Goal: Information Seeking & Learning: Learn about a topic

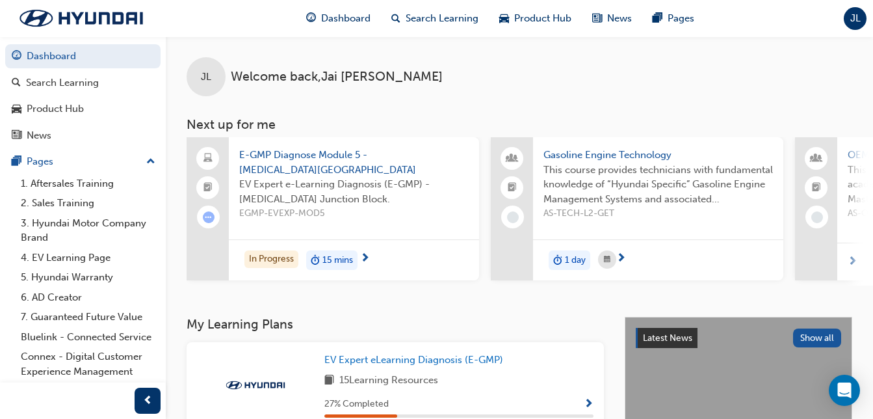
click at [320, 161] on span "E-GMP Diagnose Module 5 - [MEDICAL_DATA][GEOGRAPHIC_DATA]" at bounding box center [354, 162] width 230 height 29
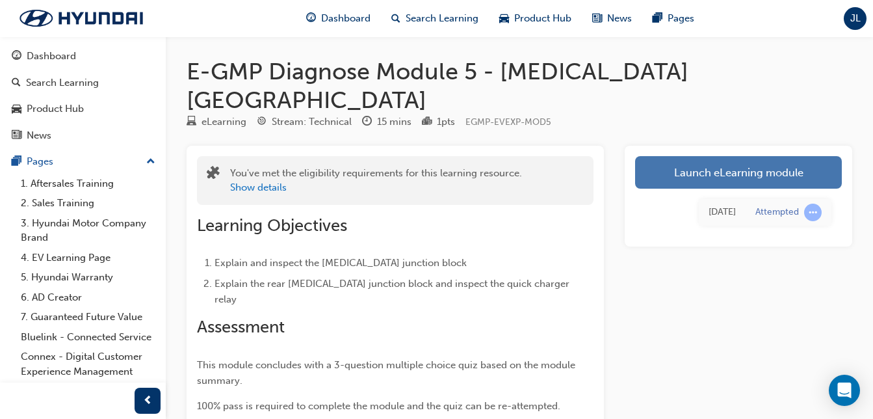
click at [728, 156] on link "Launch eLearning module" at bounding box center [738, 172] width 207 height 33
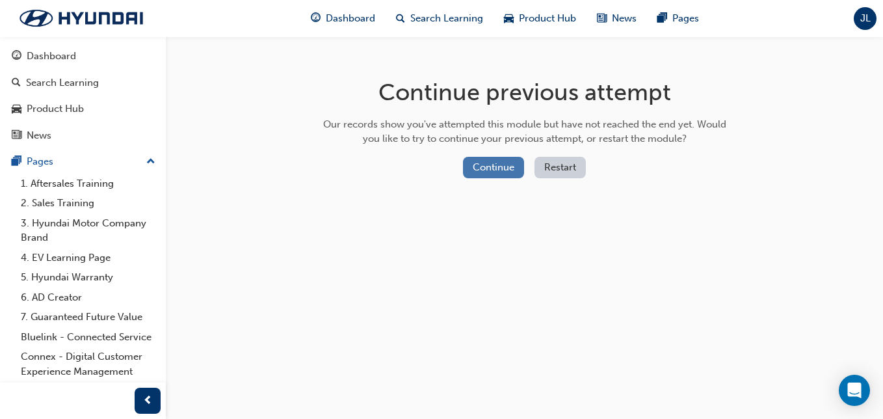
click at [491, 166] on button "Continue" at bounding box center [493, 167] width 61 height 21
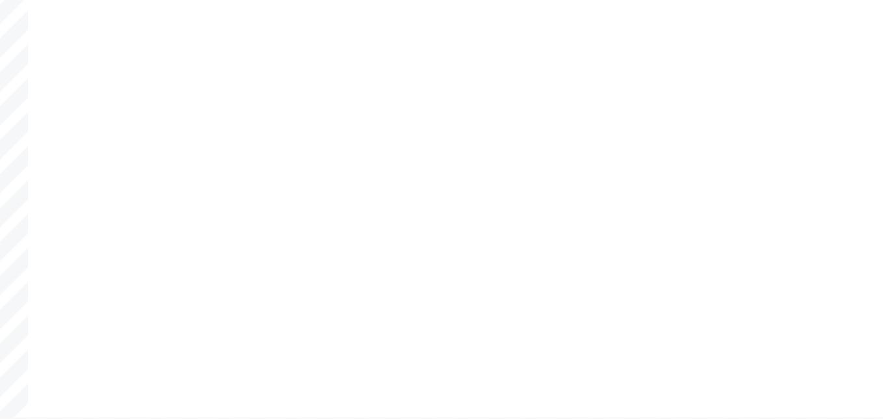
radio input "true"
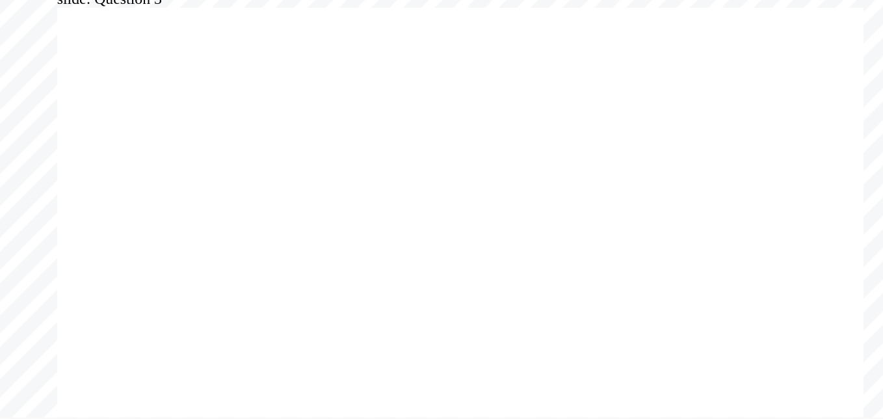
radio input "true"
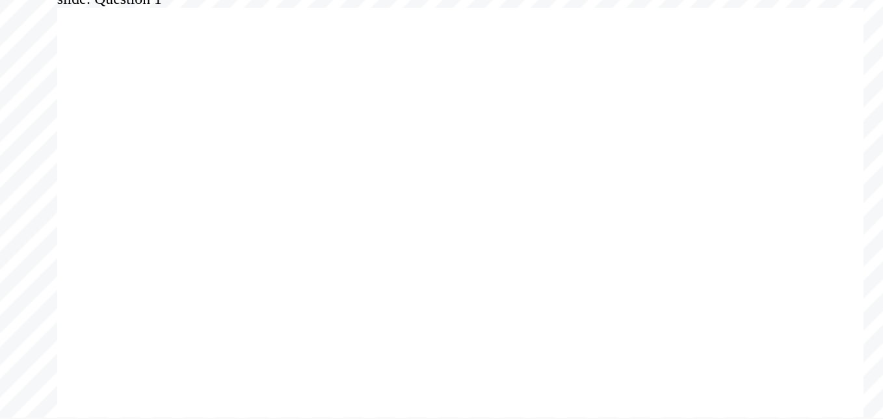
radio input "true"
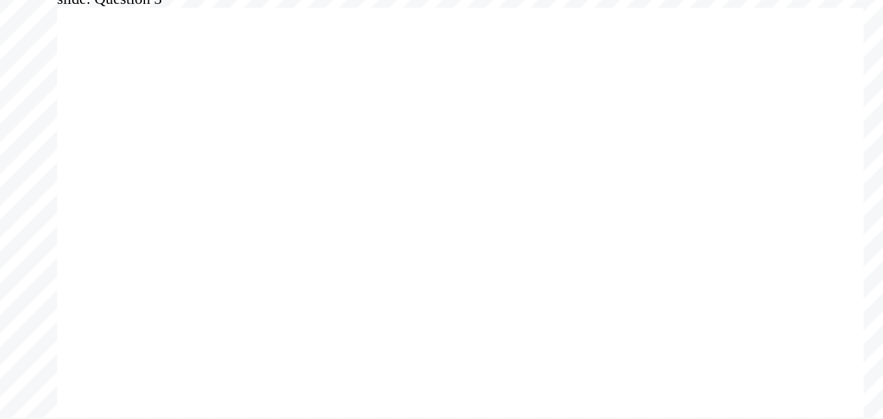
radio input "true"
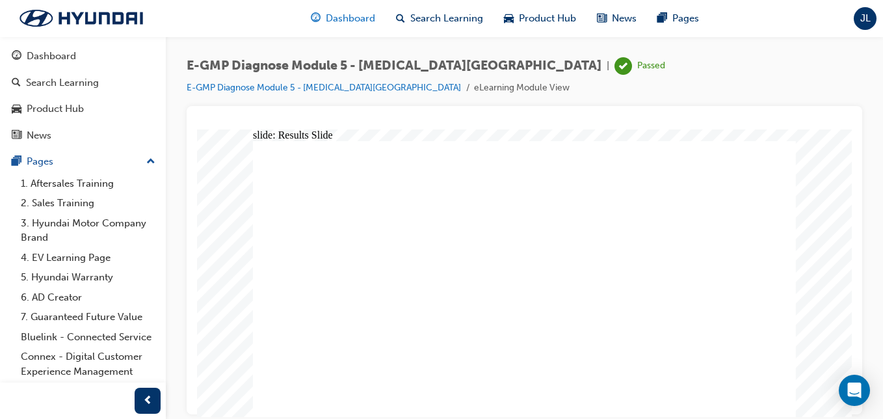
click at [351, 18] on span "Dashboard" at bounding box center [350, 18] width 49 height 15
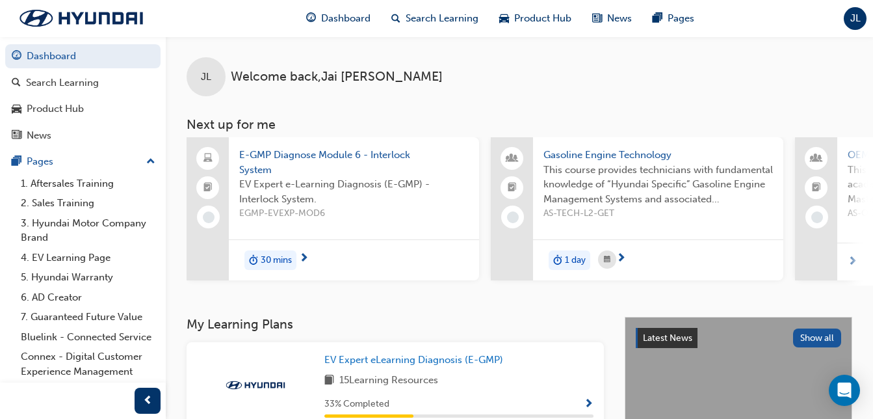
click at [354, 153] on span "E-GMP Diagnose Module 6 - Interlock System" at bounding box center [354, 162] width 230 height 29
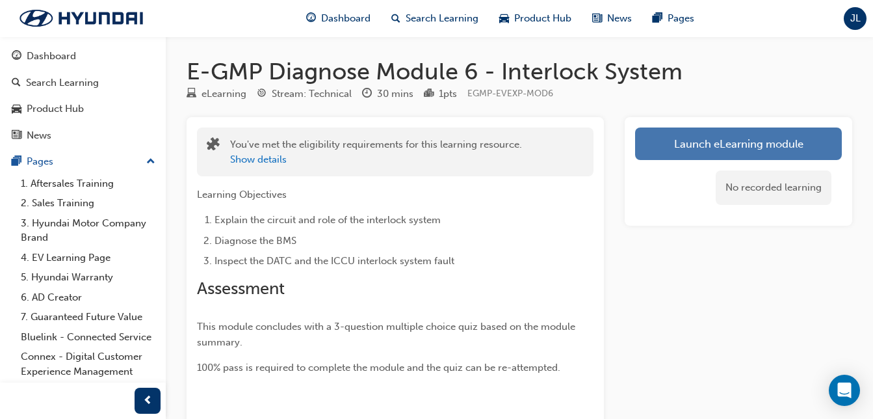
click at [771, 153] on link "Launch eLearning module" at bounding box center [738, 143] width 207 height 33
